Goal: Navigation & Orientation: Find specific page/section

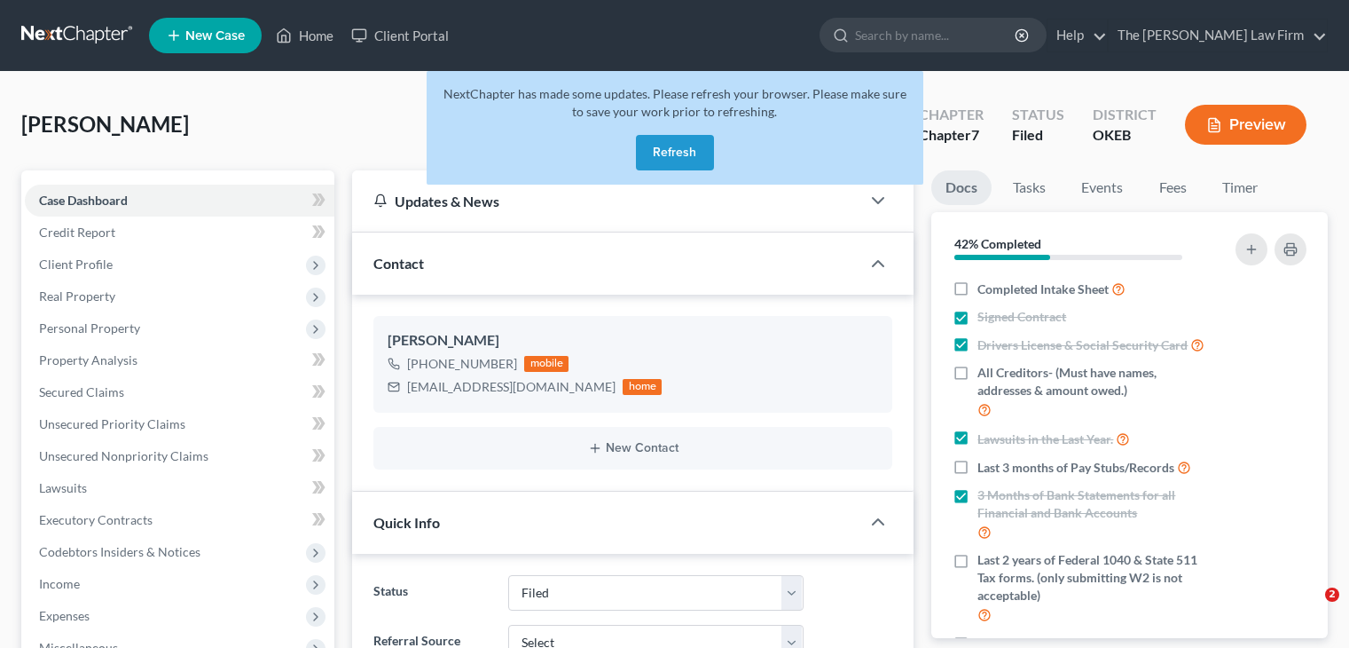
select select "2"
click at [674, 147] on button "Refresh" at bounding box center [675, 152] width 78 height 35
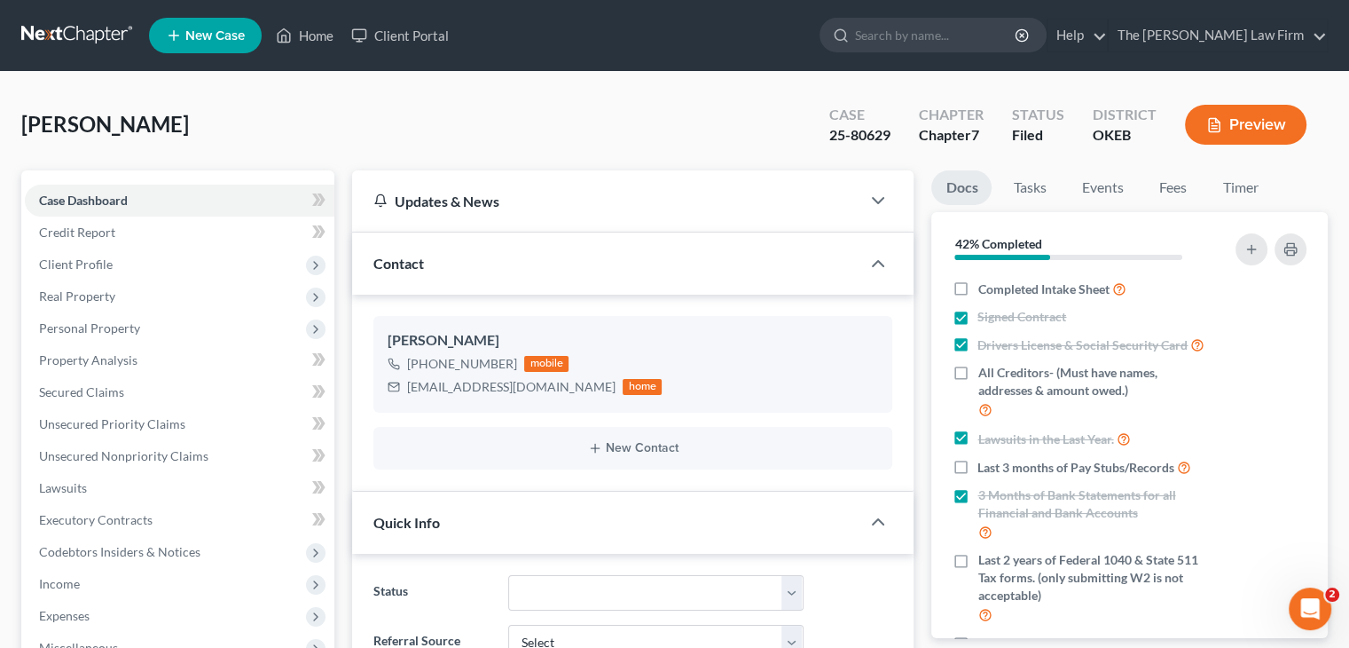
scroll to position [754, 0]
click at [300, 36] on link "Home" at bounding box center [304, 36] width 75 height 32
